Goal: Task Accomplishment & Management: Manage account settings

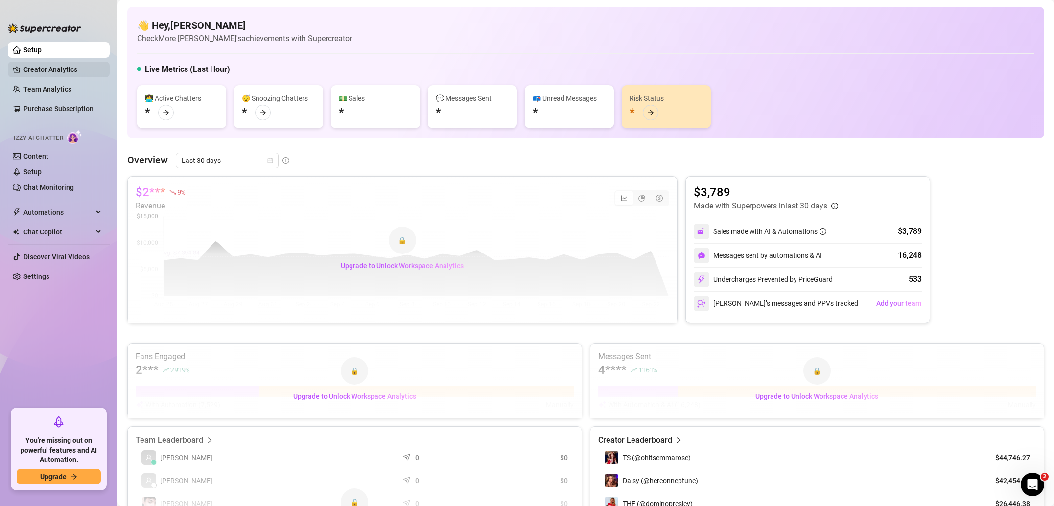
click at [56, 69] on link "Creator Analytics" at bounding box center [62, 70] width 78 height 16
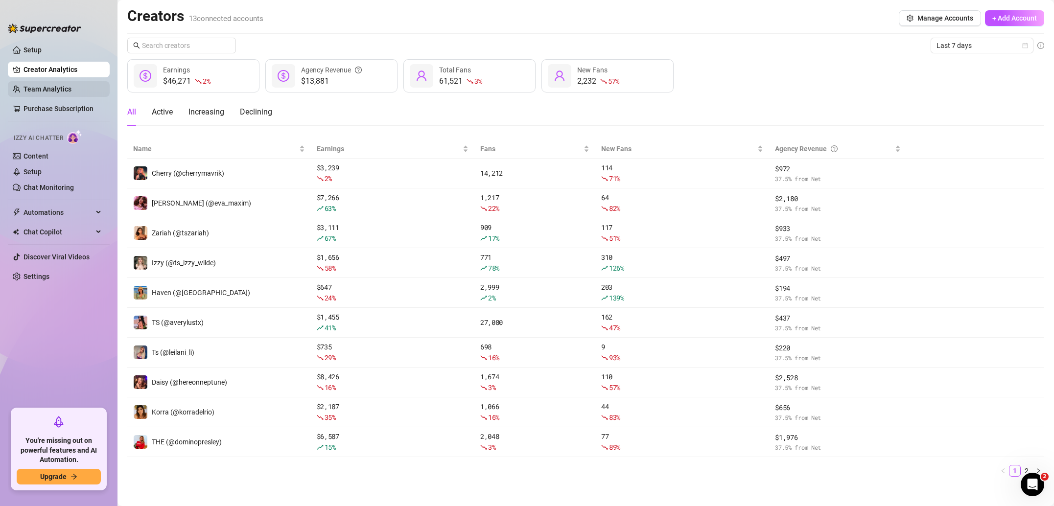
click at [55, 90] on link "Team Analytics" at bounding box center [47, 89] width 48 height 8
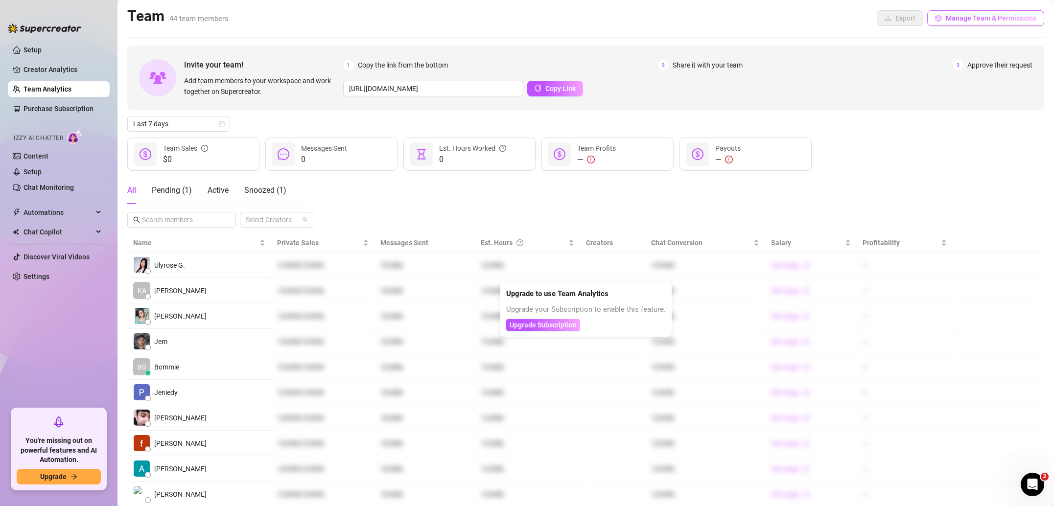
click at [976, 23] on button "Manage Team & Permissions" at bounding box center [985, 18] width 117 height 16
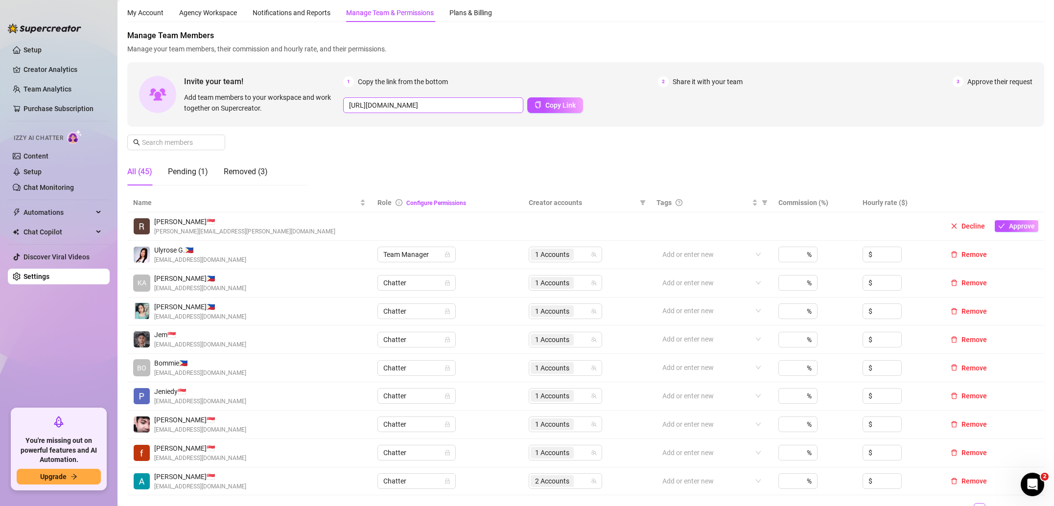
scroll to position [30, 0]
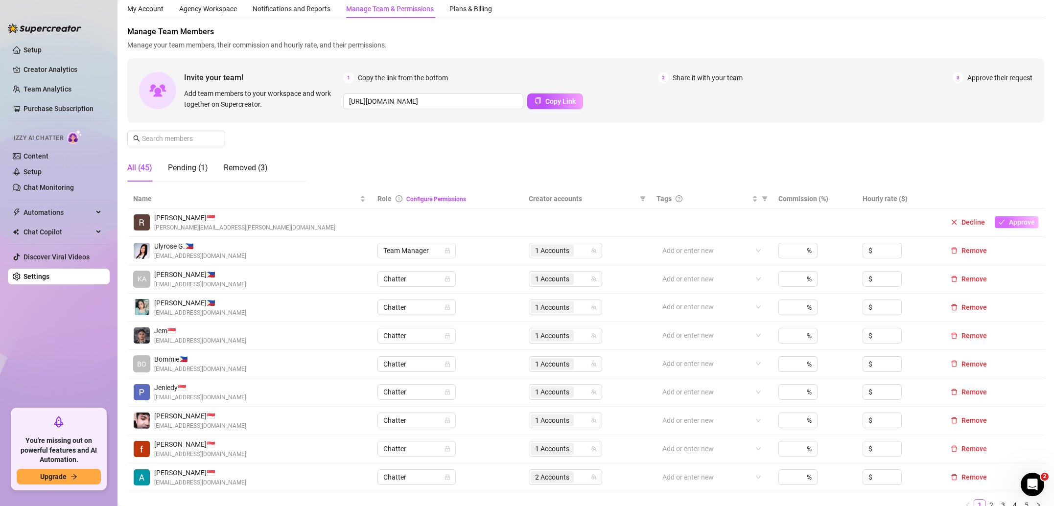
click at [1007, 223] on button "Approve" at bounding box center [1016, 222] width 44 height 12
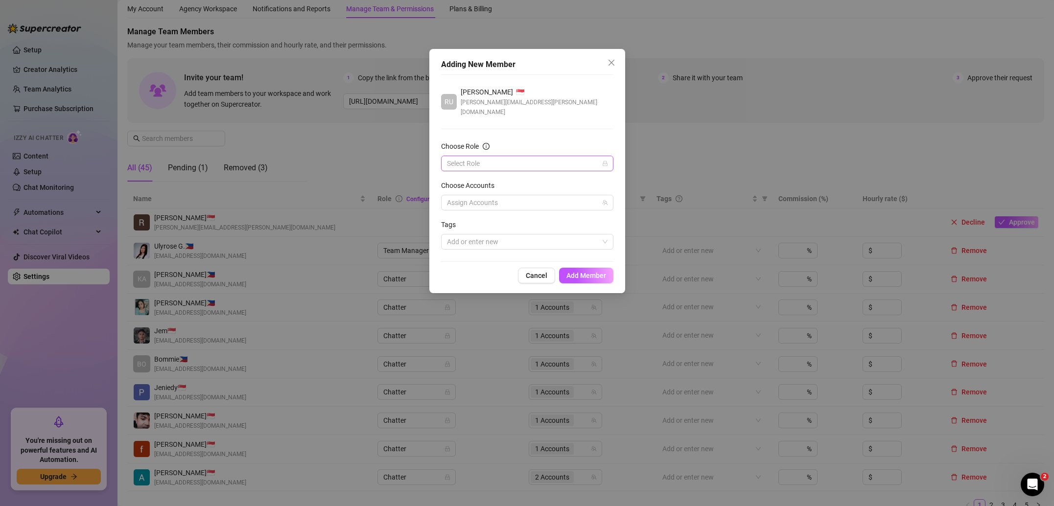
click at [459, 156] on input "Choose Role" at bounding box center [523, 163] width 152 height 15
click at [468, 174] on div "Chatter" at bounding box center [527, 173] width 157 height 11
click at [469, 196] on div at bounding box center [522, 203] width 158 height 14
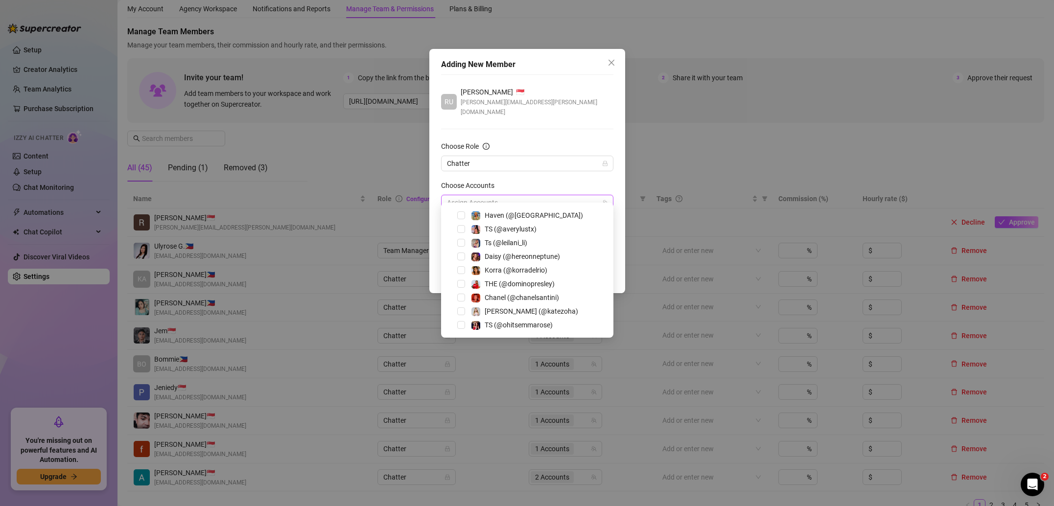
scroll to position [0, 0]
click at [464, 254] on span "Select tree node" at bounding box center [461, 255] width 8 height 8
click at [585, 180] on div "Choose Accounts" at bounding box center [527, 187] width 172 height 15
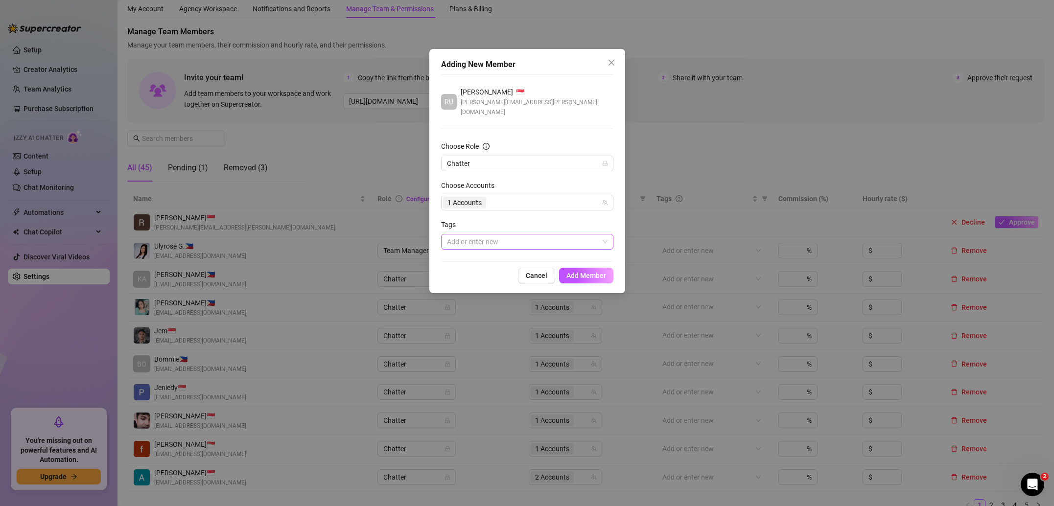
click at [560, 235] on div at bounding box center [522, 242] width 158 height 14
click at [563, 219] on div "Tags" at bounding box center [527, 226] width 172 height 15
click at [587, 268] on button "Add Member" at bounding box center [586, 276] width 54 height 16
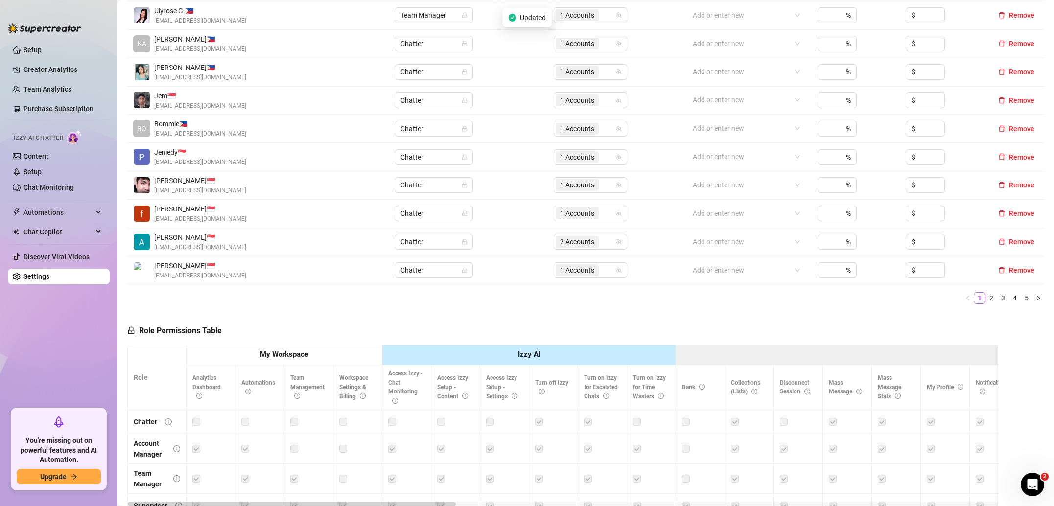
scroll to position [239, 0]
click at [995, 296] on link "2" at bounding box center [991, 296] width 11 height 11
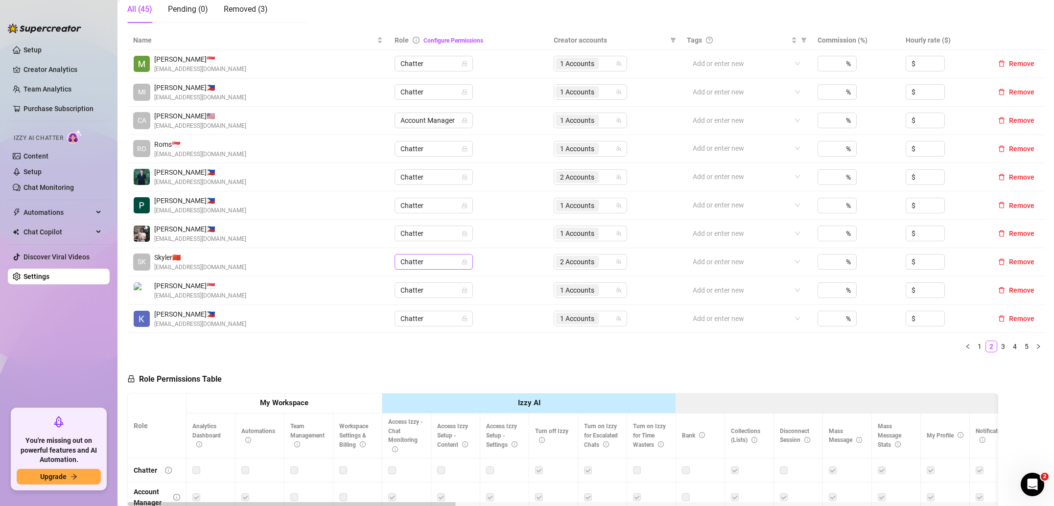
scroll to position [188, 0]
click at [998, 349] on link "3" at bounding box center [1002, 347] width 11 height 11
